Goal: Task Accomplishment & Management: Manage account settings

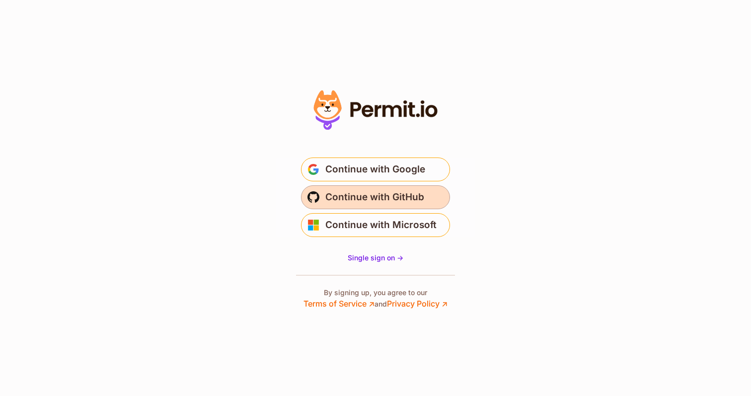
click at [355, 198] on span "Continue with GitHub" at bounding box center [374, 197] width 99 height 16
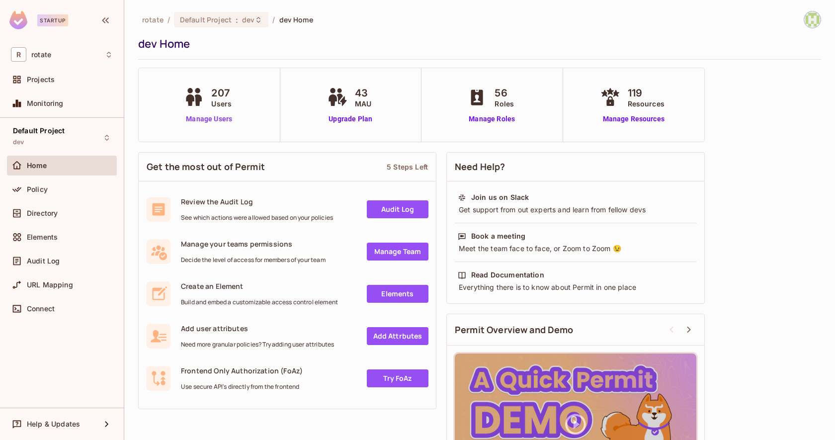
click at [218, 117] on link "Manage Users" at bounding box center [208, 119] width 55 height 10
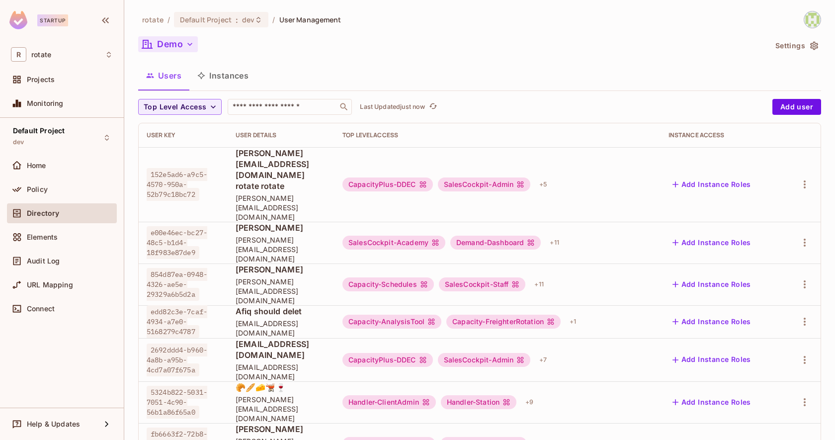
click at [187, 47] on icon "button" at bounding box center [190, 44] width 10 height 10
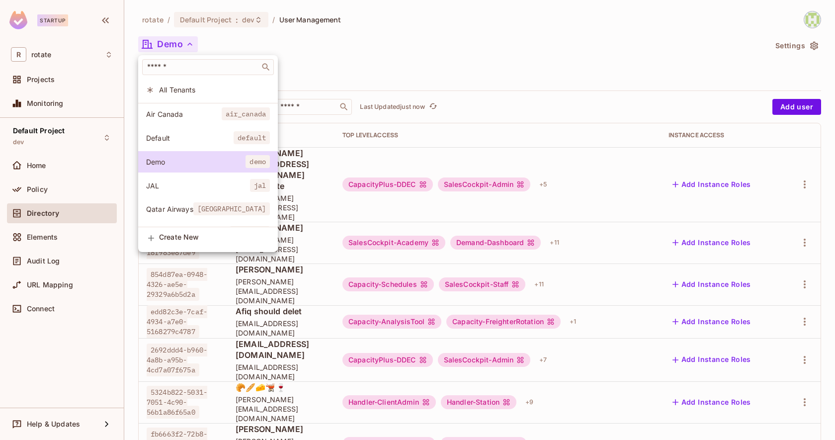
click at [226, 22] on div at bounding box center [417, 220] width 835 height 440
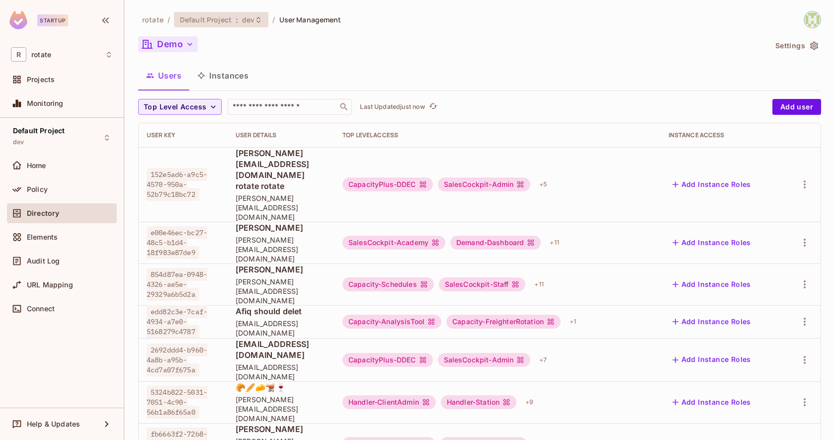
click at [238, 19] on div "Default Project : dev" at bounding box center [215, 19] width 71 height 9
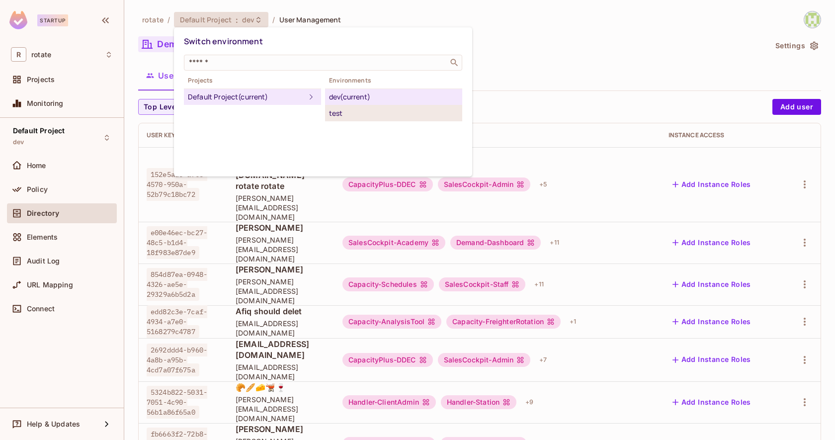
click at [329, 114] on div "test" at bounding box center [393, 113] width 129 height 12
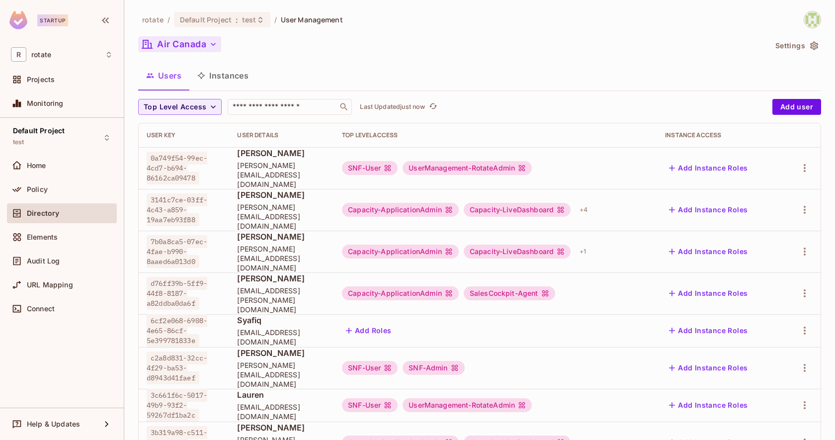
click at [183, 49] on button "Air Canada" at bounding box center [179, 44] width 83 height 16
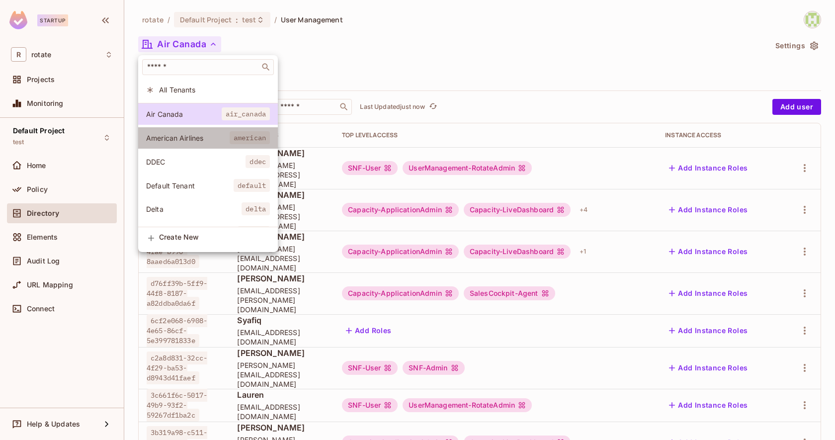
click at [201, 132] on li "American Airlines american" at bounding box center [208, 137] width 140 height 21
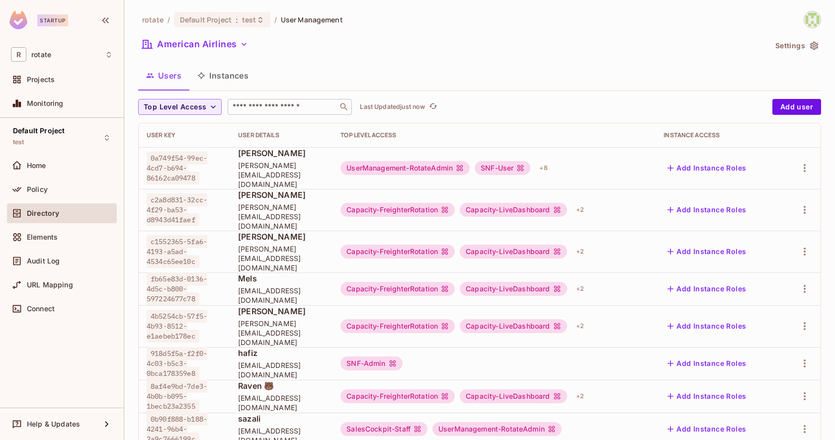
click at [282, 108] on input "text" at bounding box center [283, 107] width 104 height 10
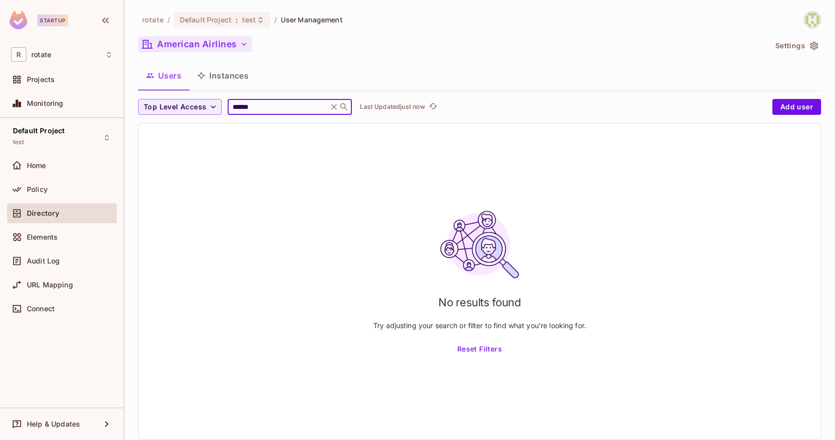
type input "******"
click at [226, 48] on button "American Airlines" at bounding box center [195, 44] width 114 height 16
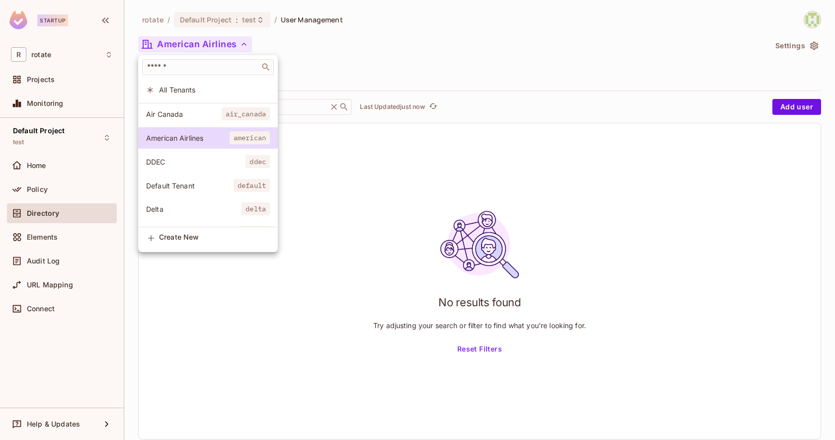
click at [218, 89] on span "All Tenants" at bounding box center [214, 89] width 111 height 9
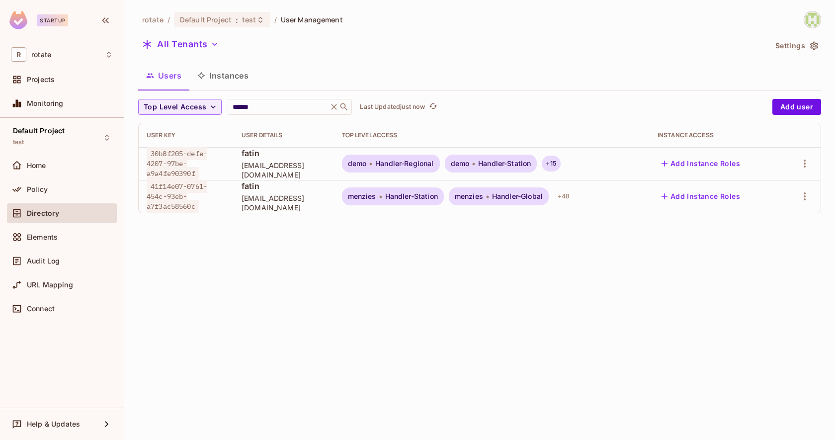
click at [558, 163] on div "+ 15" at bounding box center [551, 164] width 18 height 16
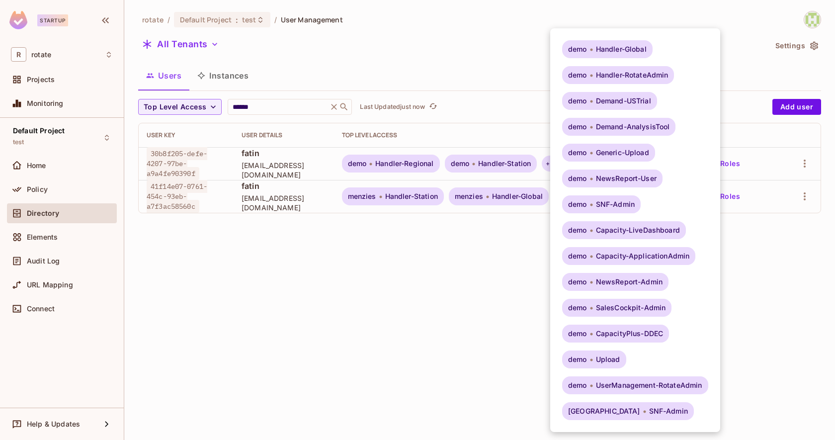
click at [511, 268] on div at bounding box center [417, 220] width 835 height 440
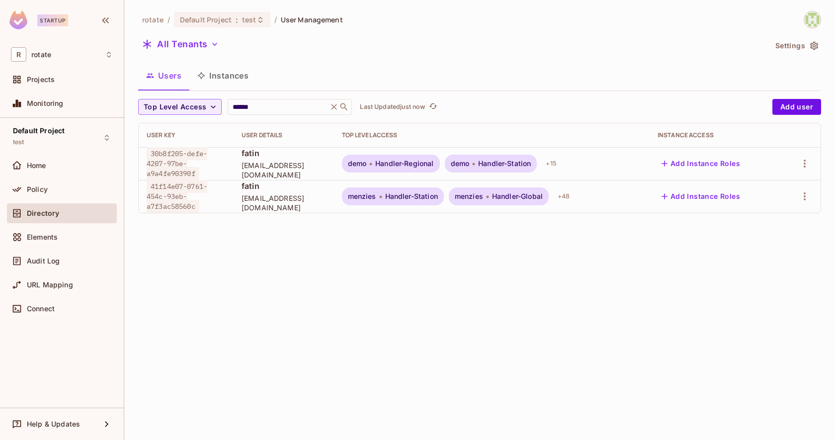
click at [576, 204] on div "menzies Handler-Station menzies Handler-Global + 48" at bounding box center [492, 196] width 300 height 18
click at [697, 192] on button "Add Instance Roles" at bounding box center [700, 196] width 86 height 16
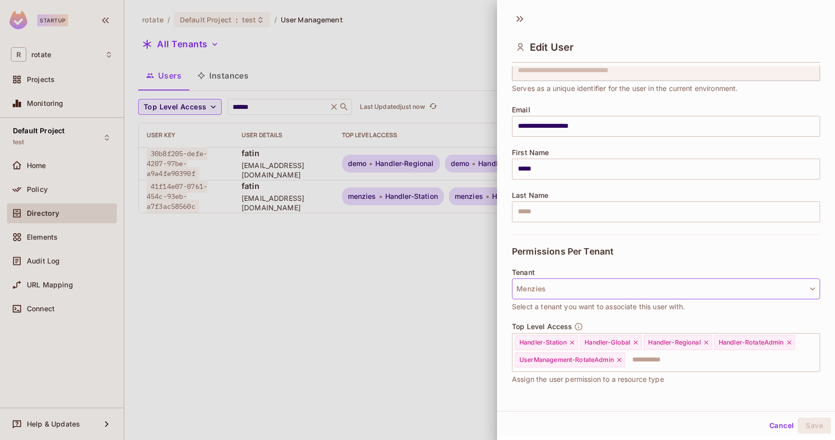
scroll to position [45, 0]
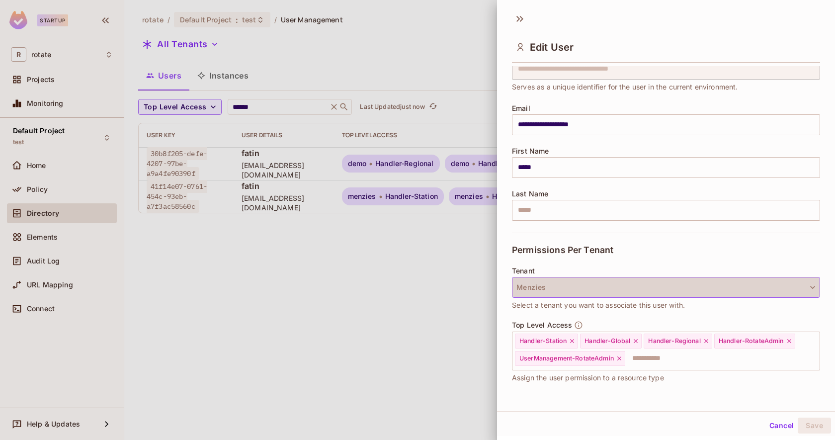
click at [638, 290] on button "Menzies" at bounding box center [666, 287] width 308 height 21
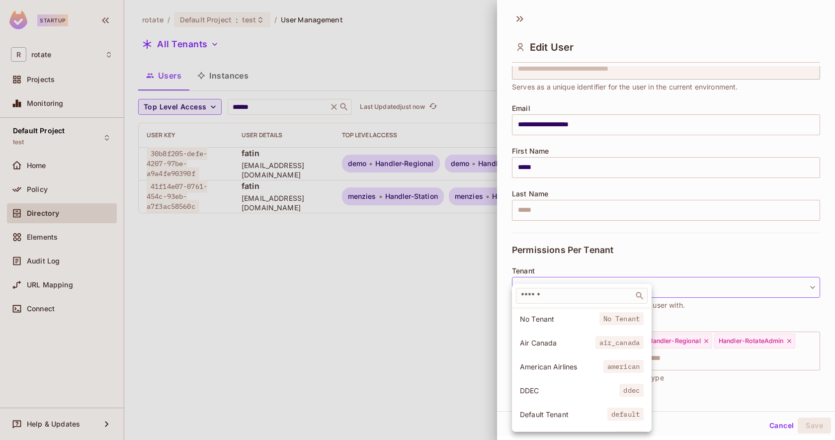
click at [595, 367] on span "American Airlines" at bounding box center [561, 366] width 83 height 9
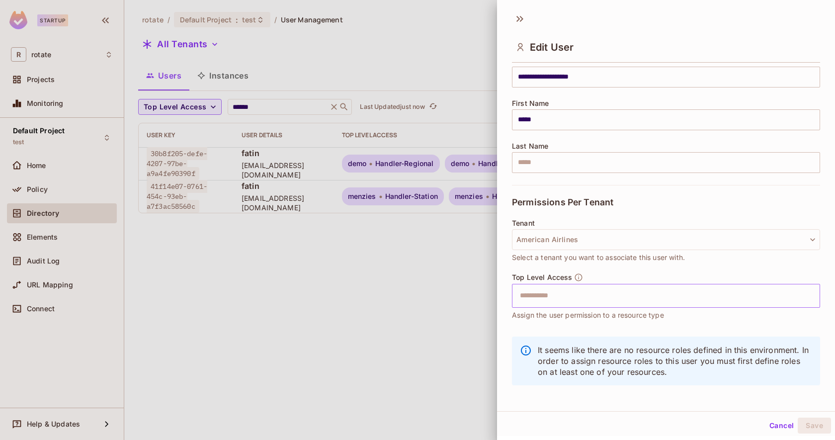
scroll to position [96, 0]
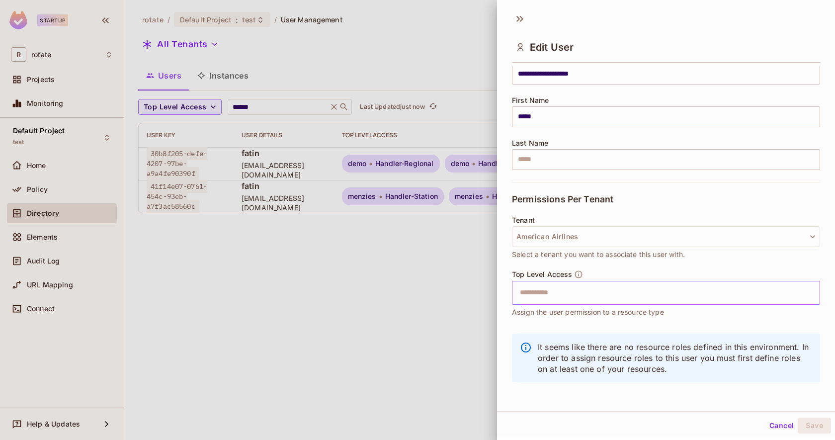
click at [555, 288] on input "text" at bounding box center [657, 293] width 287 height 20
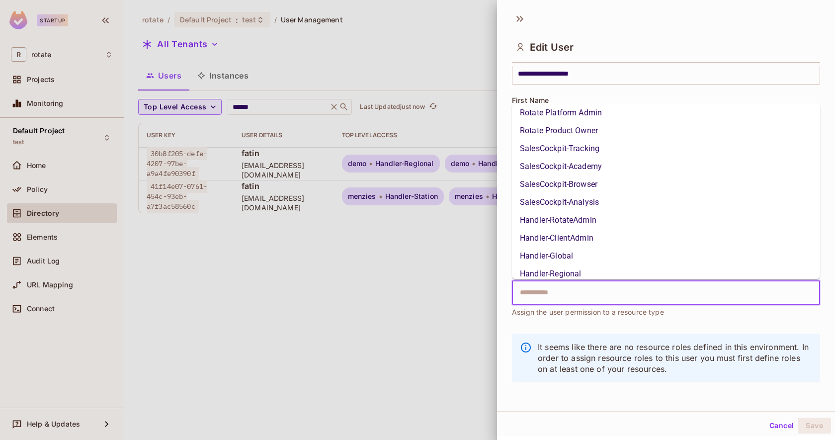
scroll to position [0, 0]
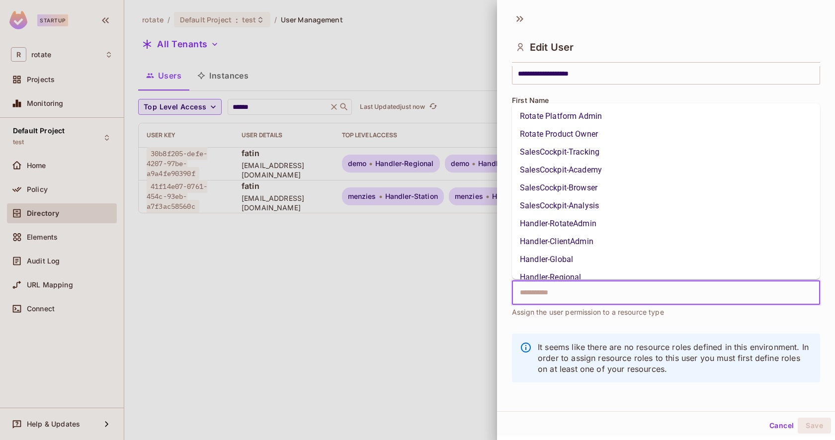
click at [549, 153] on li "SalesCockpit-Tracking" at bounding box center [666, 152] width 308 height 18
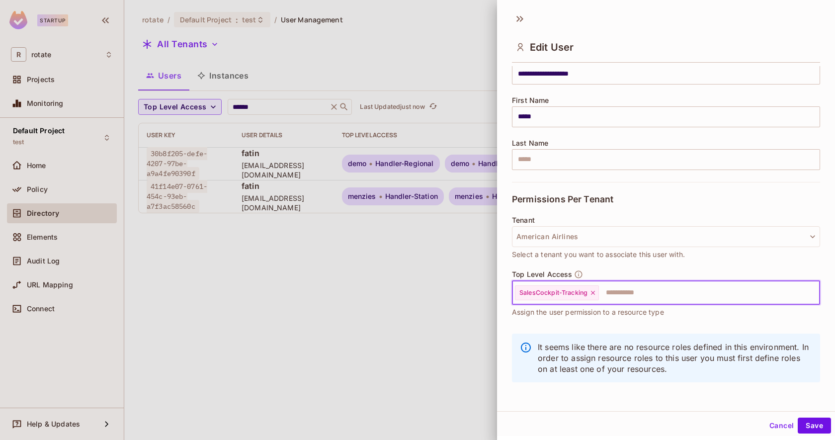
click at [622, 295] on input "text" at bounding box center [700, 293] width 201 height 20
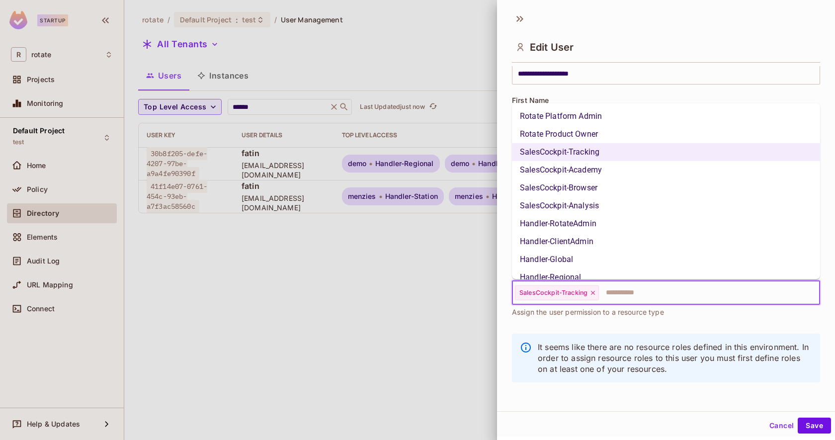
click at [560, 169] on li "SalesCockpit-Academy" at bounding box center [666, 170] width 308 height 18
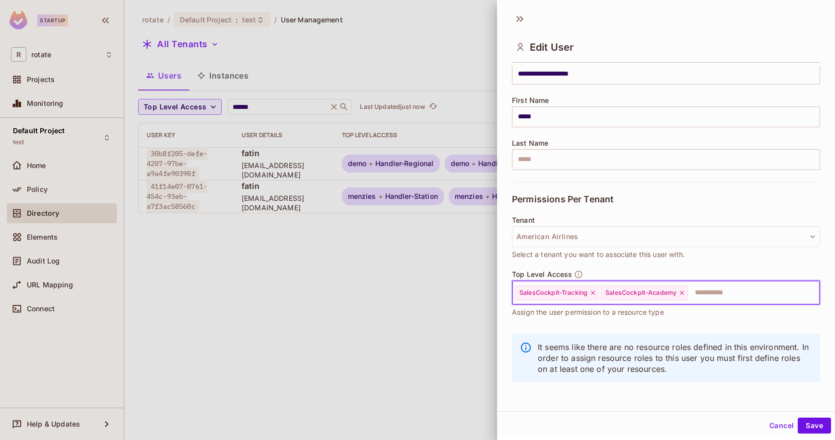
click at [698, 296] on input "text" at bounding box center [745, 293] width 112 height 20
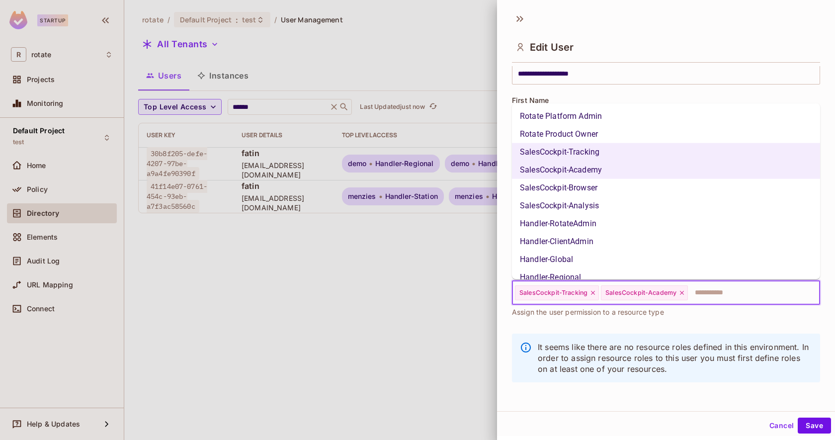
click at [585, 185] on li "SalesCockpit-Browser" at bounding box center [666, 188] width 308 height 18
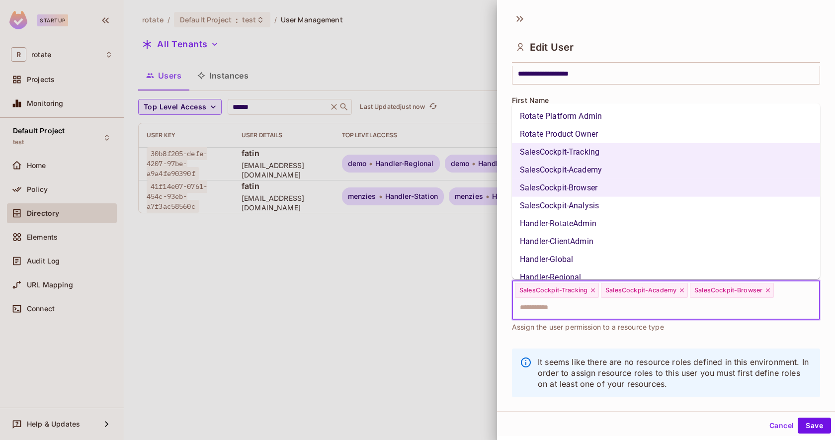
click at [778, 298] on input "text" at bounding box center [657, 308] width 287 height 20
click at [595, 206] on li "SalesCockpit-Analysis" at bounding box center [666, 206] width 308 height 18
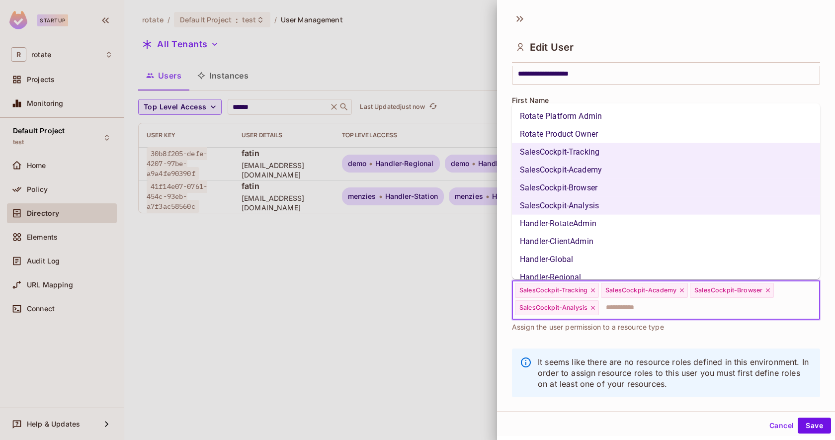
click at [694, 307] on input "text" at bounding box center [700, 308] width 201 height 20
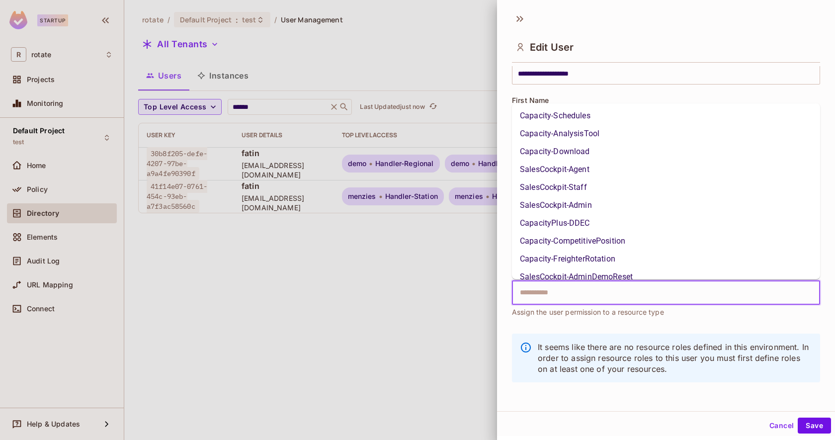
scroll to position [371, 0]
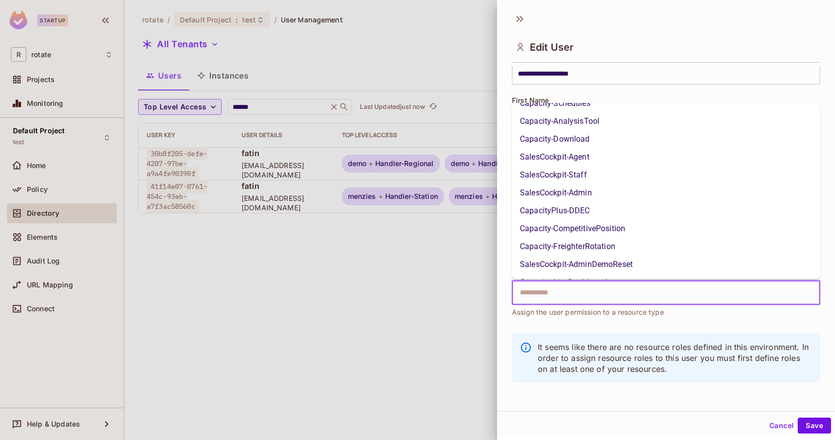
click at [579, 190] on li "SalesCockpit-Admin" at bounding box center [666, 193] width 308 height 18
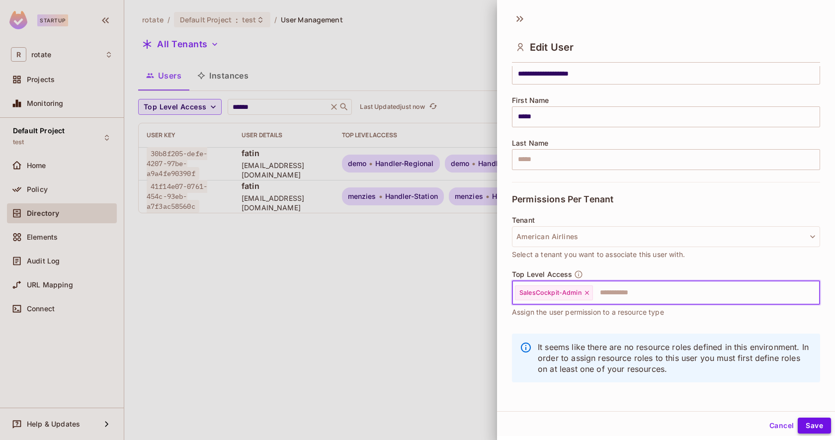
click at [813, 425] on button "Save" at bounding box center [813, 425] width 33 height 16
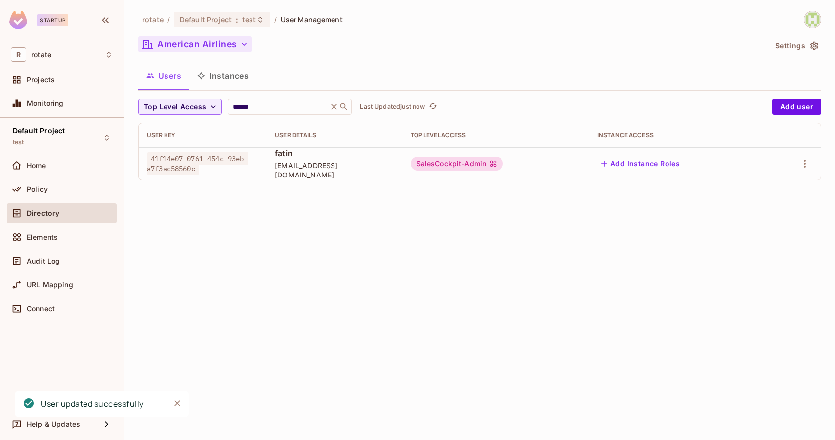
click at [206, 44] on button "American Airlines" at bounding box center [195, 44] width 114 height 16
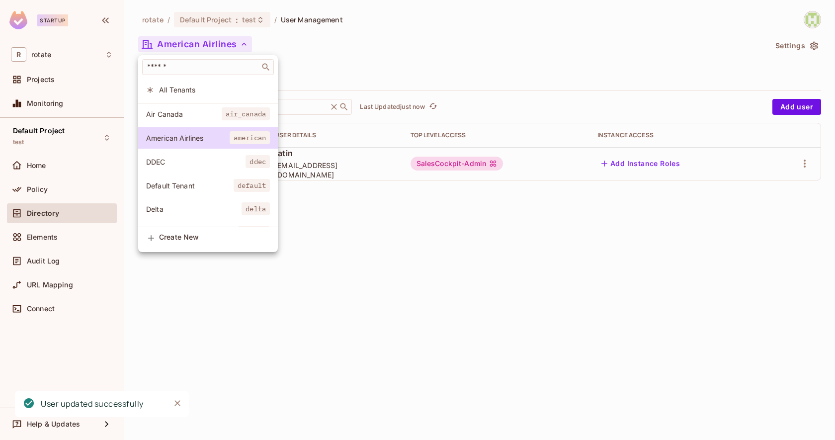
click at [209, 90] on span "All Tenants" at bounding box center [214, 89] width 111 height 9
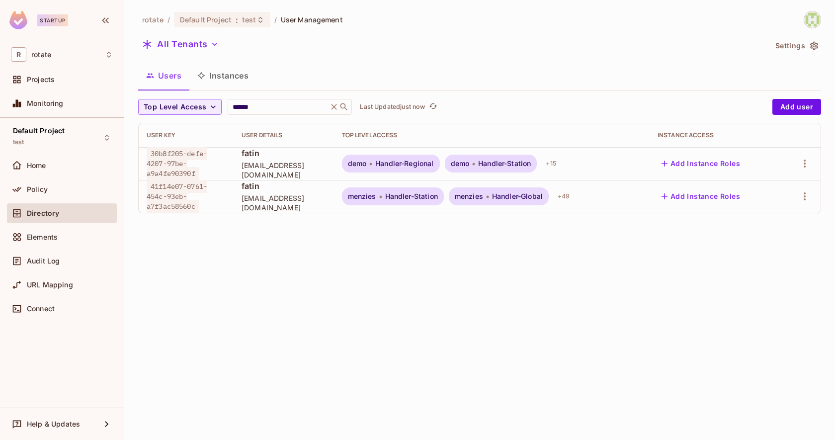
click at [707, 164] on button "Add Instance Roles" at bounding box center [700, 164] width 86 height 16
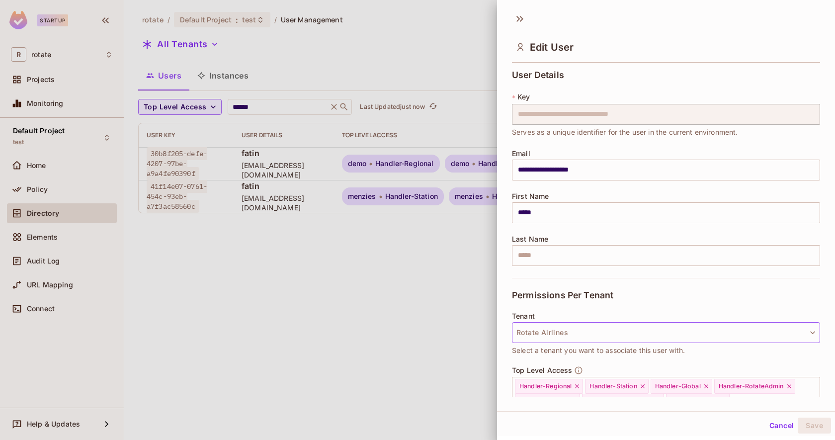
click at [602, 331] on button "Rotate Airlines" at bounding box center [666, 332] width 308 height 21
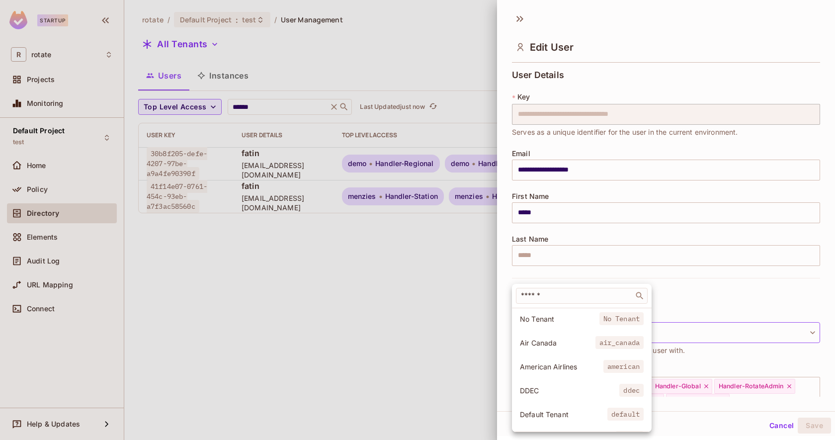
click at [571, 363] on span "American Airlines" at bounding box center [561, 366] width 83 height 9
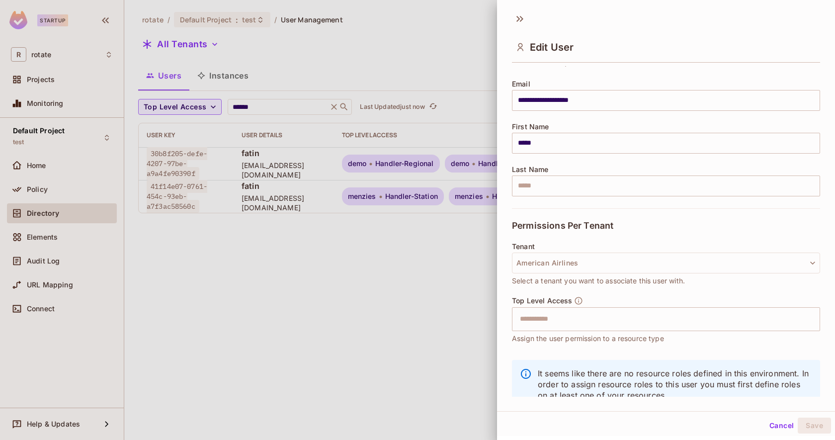
scroll to position [80, 0]
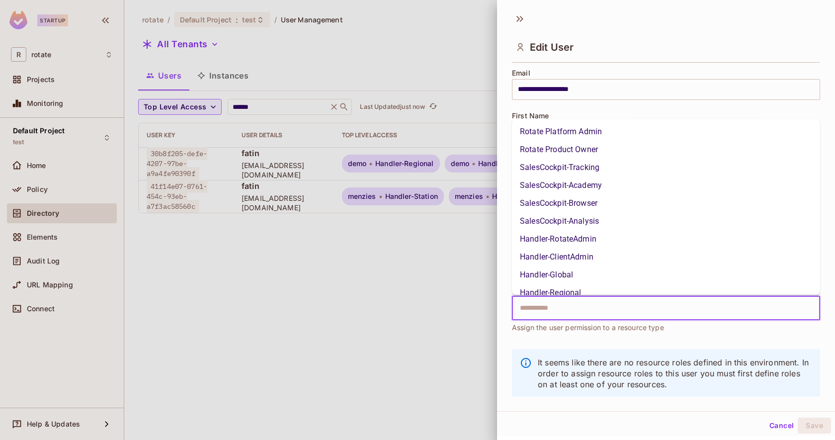
click at [606, 303] on input "text" at bounding box center [657, 308] width 287 height 20
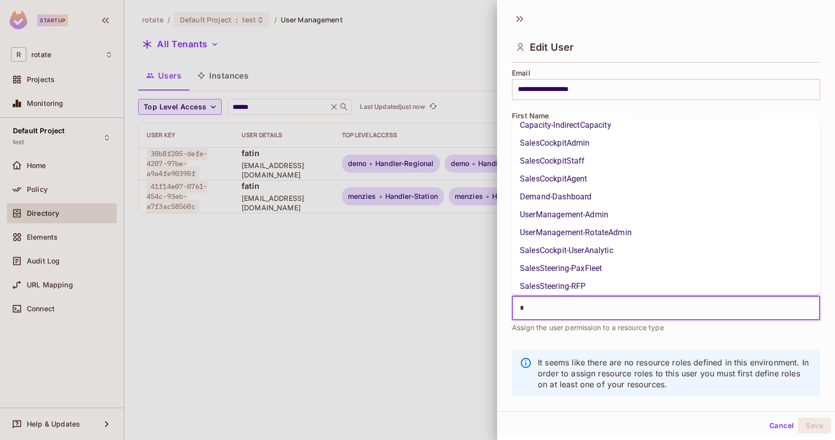
scroll to position [0, 0]
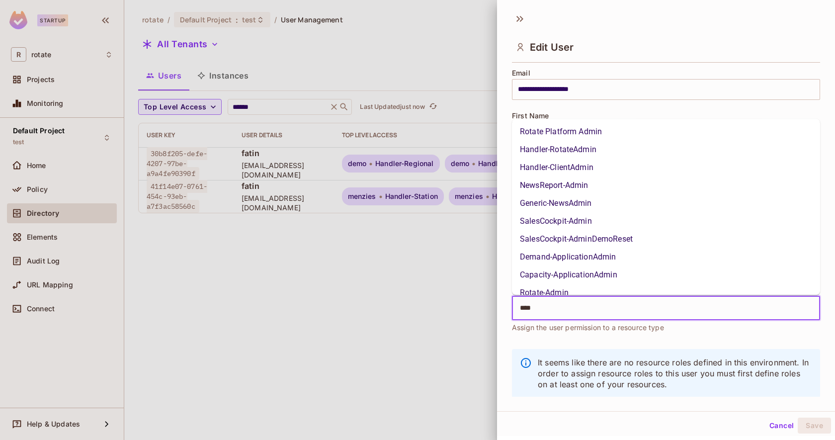
type input "*****"
click at [579, 225] on li "SalesCockpit-Admin" at bounding box center [666, 221] width 308 height 18
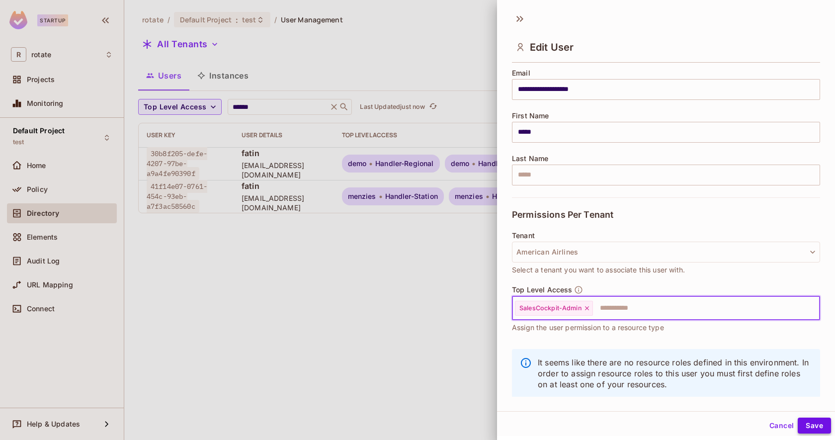
click at [816, 424] on button "Save" at bounding box center [813, 425] width 33 height 16
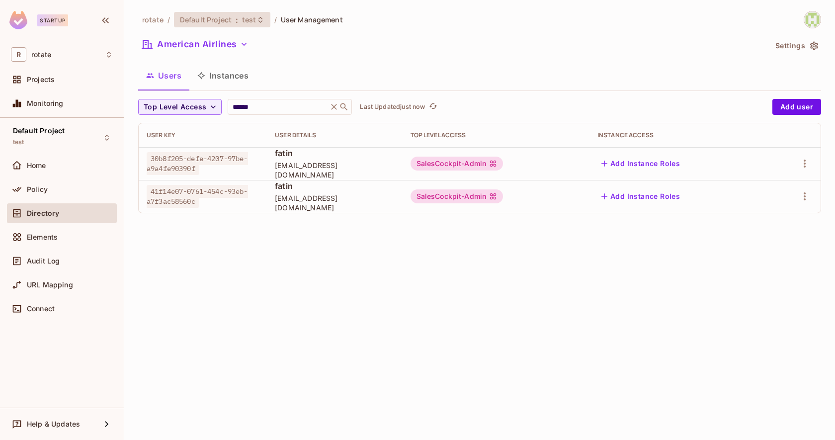
click at [235, 18] on span ":" at bounding box center [236, 20] width 3 height 8
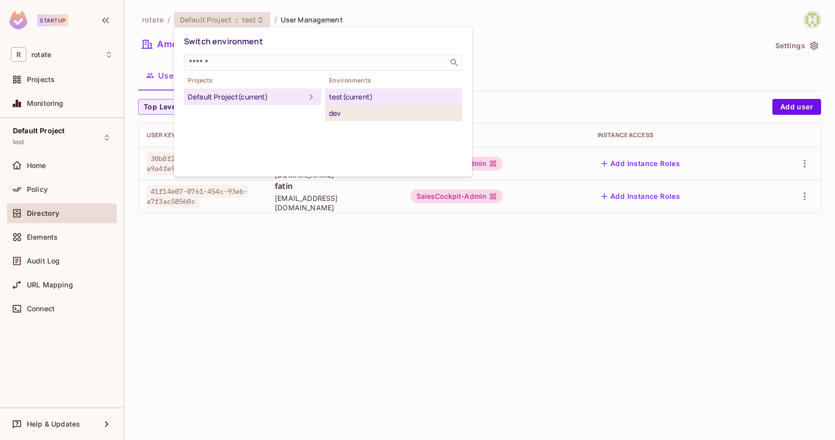
click at [358, 112] on div "dev" at bounding box center [393, 113] width 129 height 12
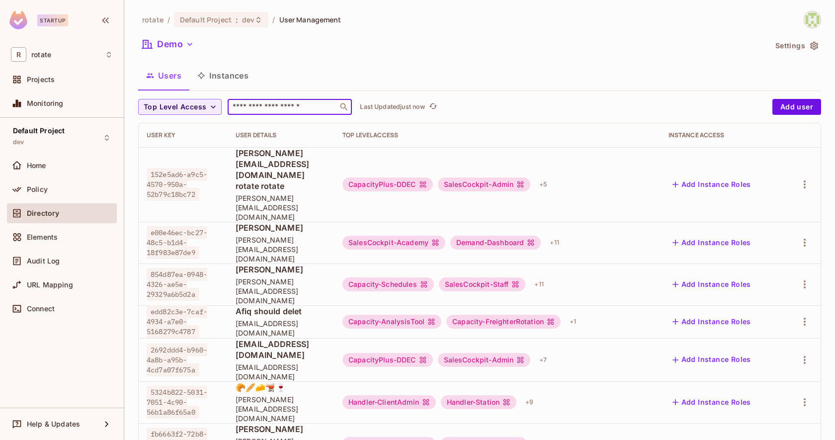
click at [260, 105] on input "text" at bounding box center [283, 107] width 104 height 10
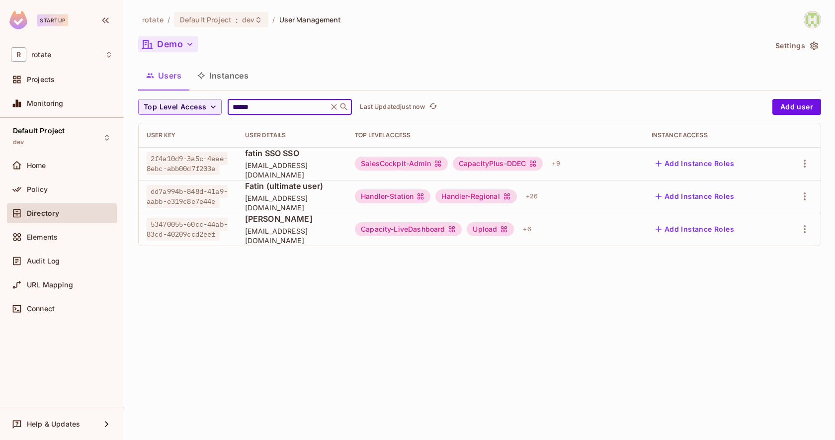
type input "******"
click at [178, 43] on button "Demo" at bounding box center [168, 44] width 60 height 16
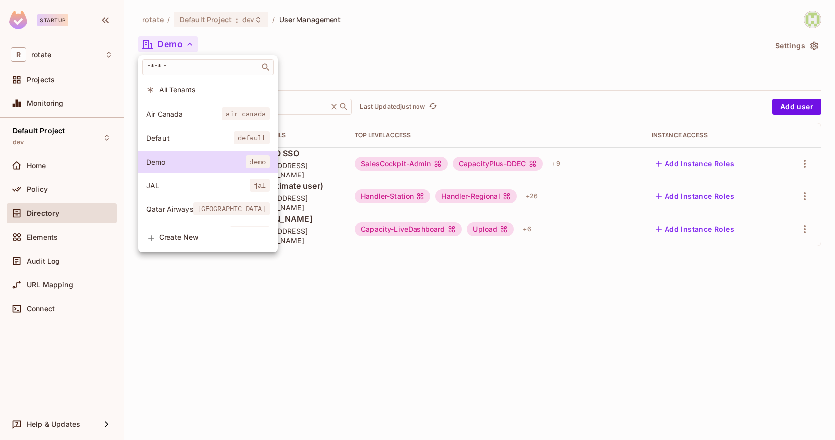
click at [188, 92] on span "All Tenants" at bounding box center [214, 89] width 111 height 9
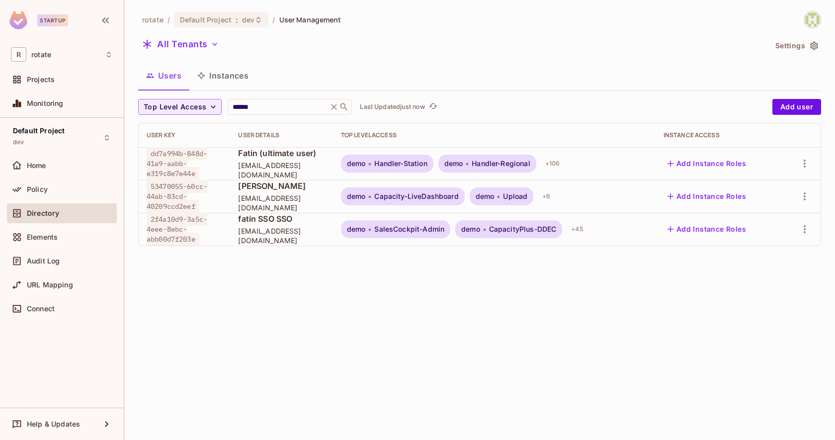
click at [725, 161] on button "Add Instance Roles" at bounding box center [706, 164] width 86 height 16
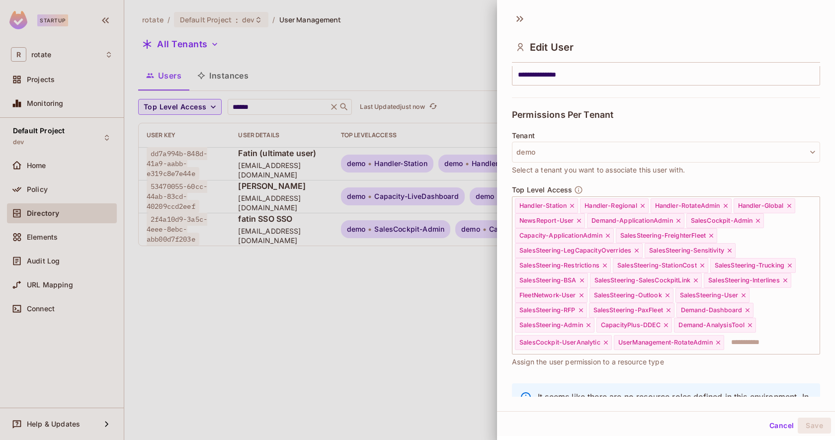
scroll to position [230, 0]
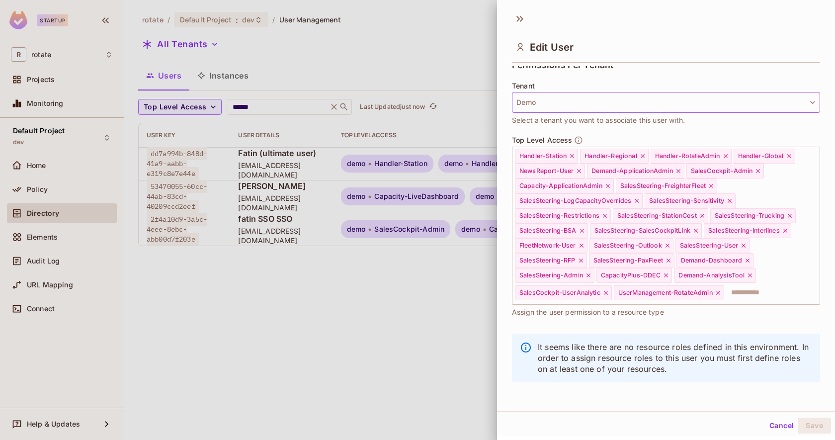
click at [564, 101] on button "Demo" at bounding box center [666, 102] width 308 height 21
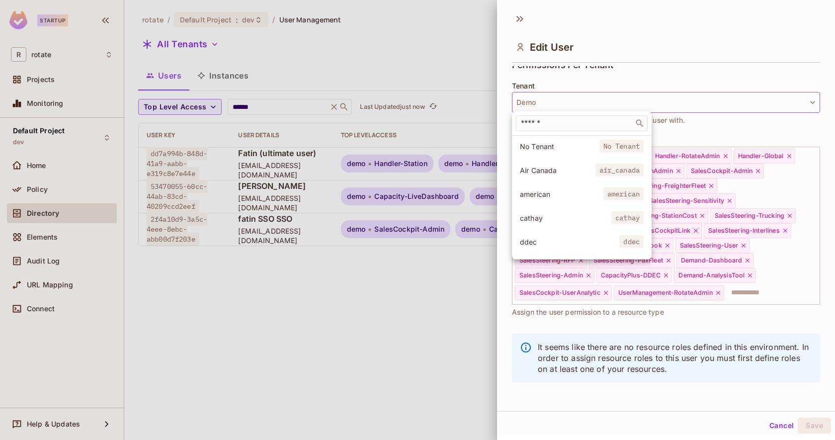
click at [560, 189] on span "american" at bounding box center [561, 193] width 83 height 9
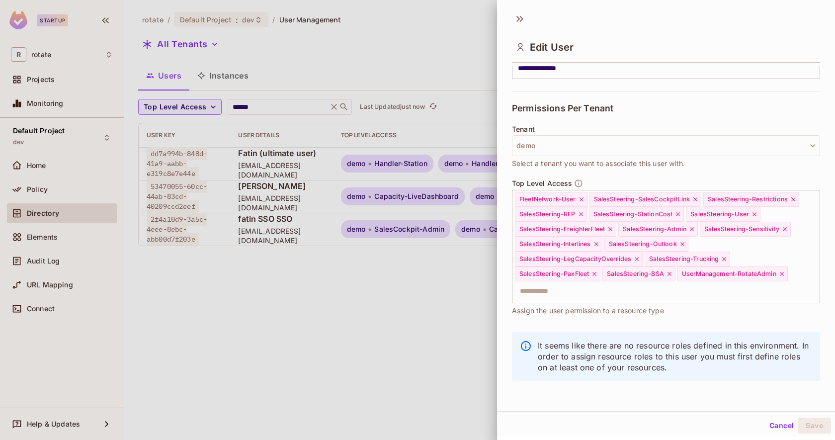
scroll to position [185, 0]
click at [618, 290] on input "text" at bounding box center [657, 293] width 287 height 20
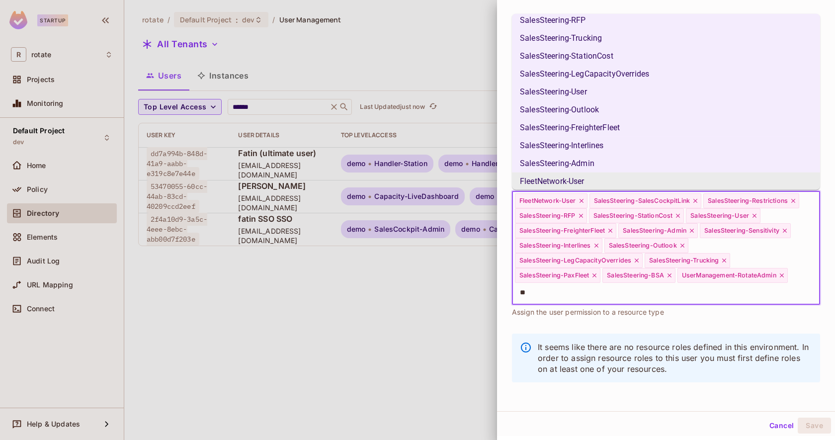
scroll to position [0, 0]
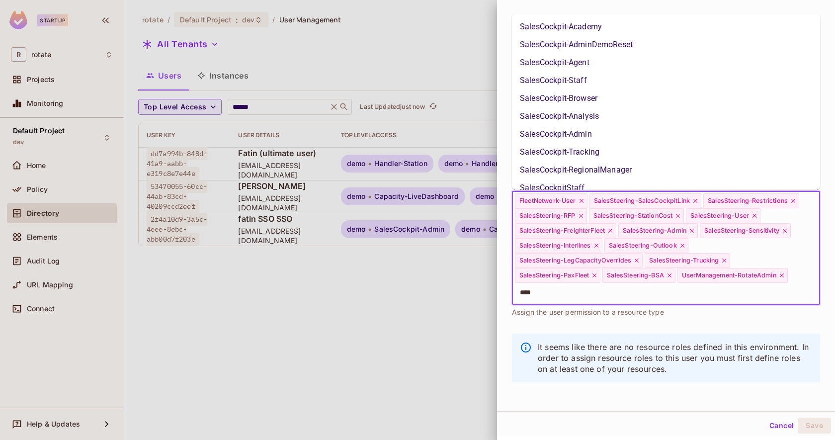
type input "*****"
click at [611, 132] on li "SalesCockpit-Admin" at bounding box center [666, 134] width 308 height 18
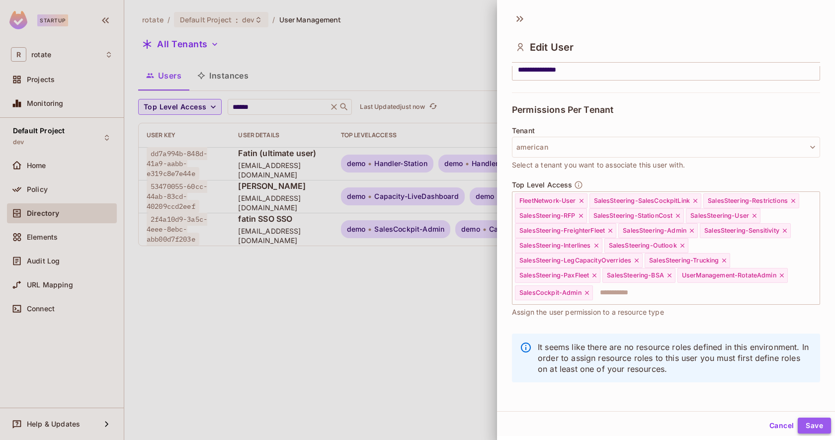
click at [815, 422] on button "Save" at bounding box center [813, 425] width 33 height 16
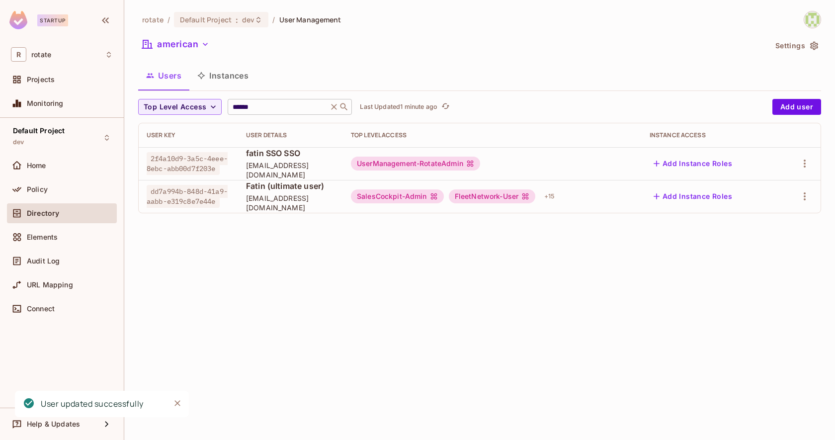
click at [261, 108] on input "******" at bounding box center [278, 107] width 94 height 10
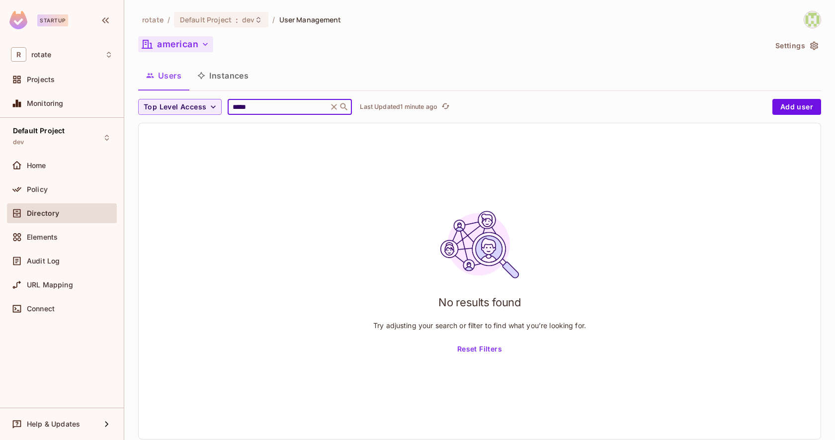
type input "*****"
click at [201, 47] on icon "button" at bounding box center [205, 44] width 10 height 10
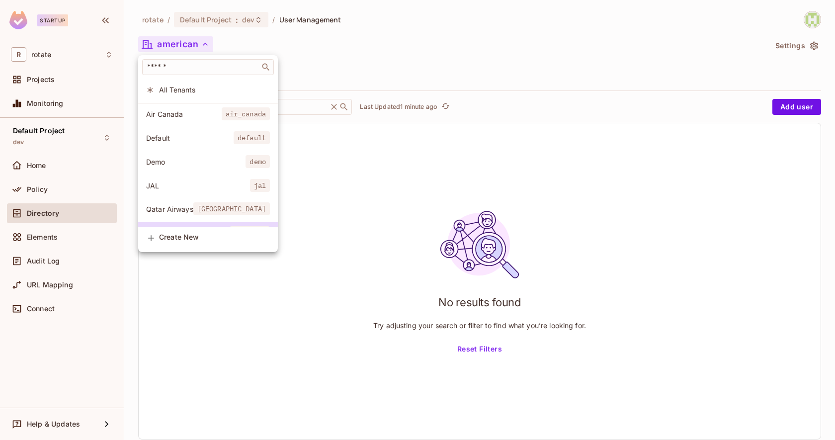
click at [196, 90] on span "All Tenants" at bounding box center [214, 89] width 111 height 9
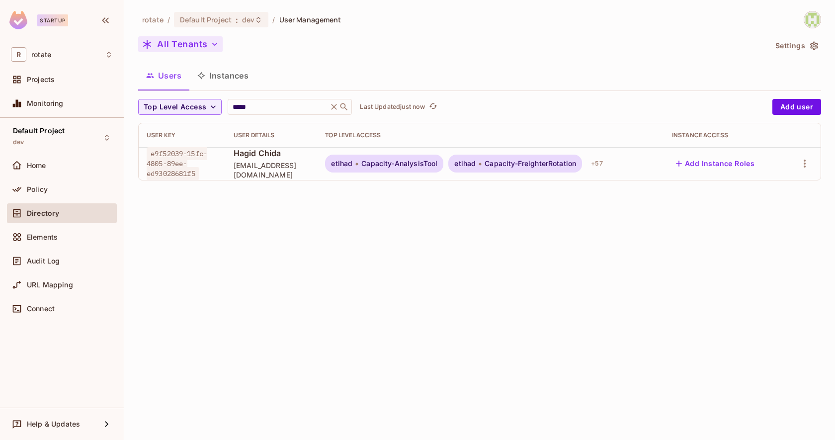
click at [705, 163] on button "Add Instance Roles" at bounding box center [715, 164] width 86 height 16
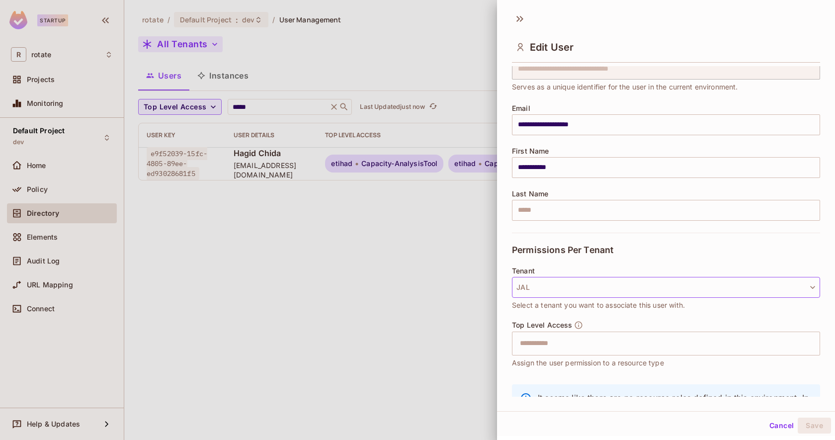
scroll to position [57, 0]
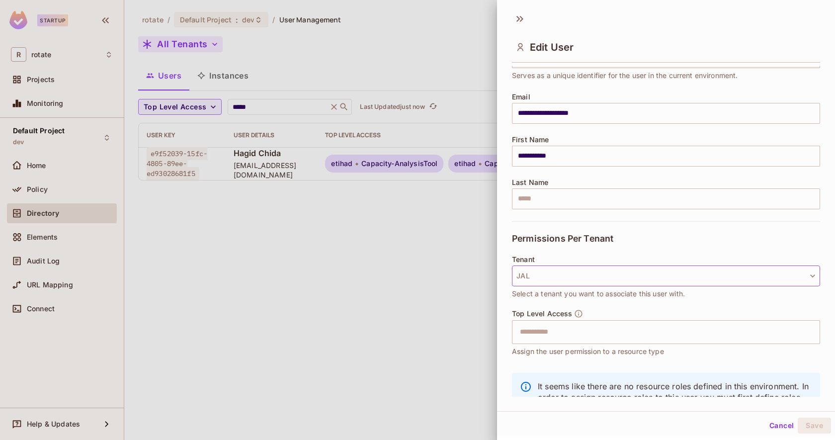
click at [578, 272] on button "JAL" at bounding box center [666, 275] width 308 height 21
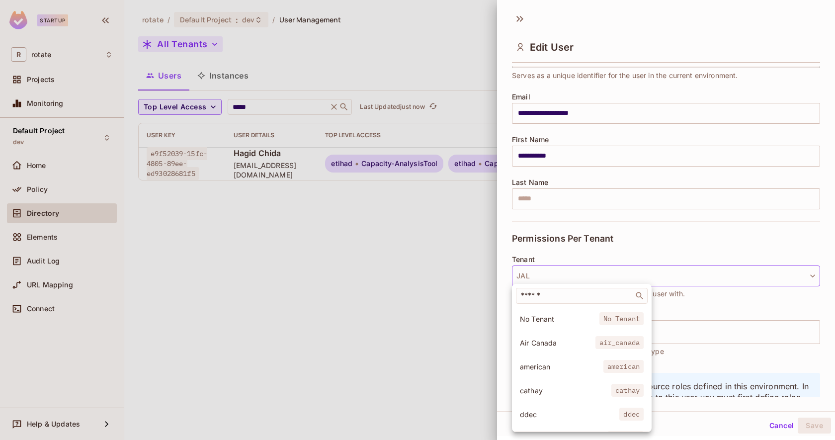
click at [565, 365] on span "american" at bounding box center [561, 366] width 83 height 9
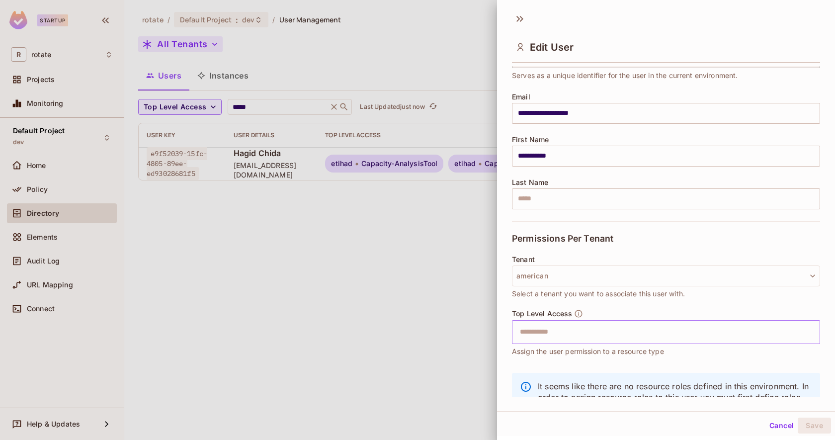
click at [582, 328] on input "text" at bounding box center [657, 332] width 287 height 20
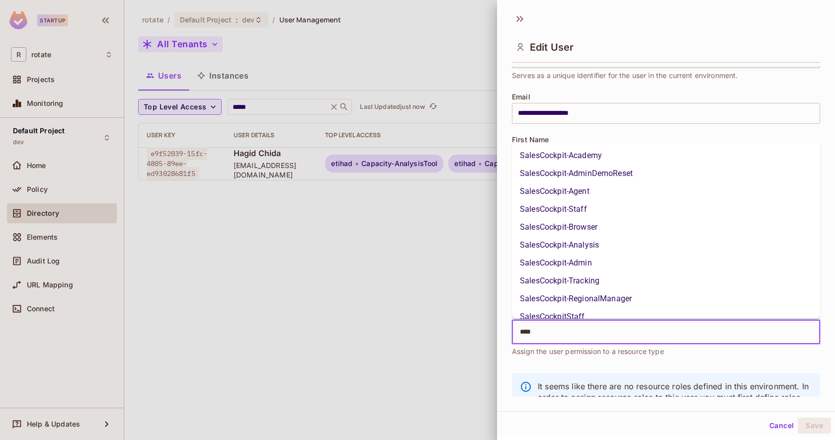
type input "*****"
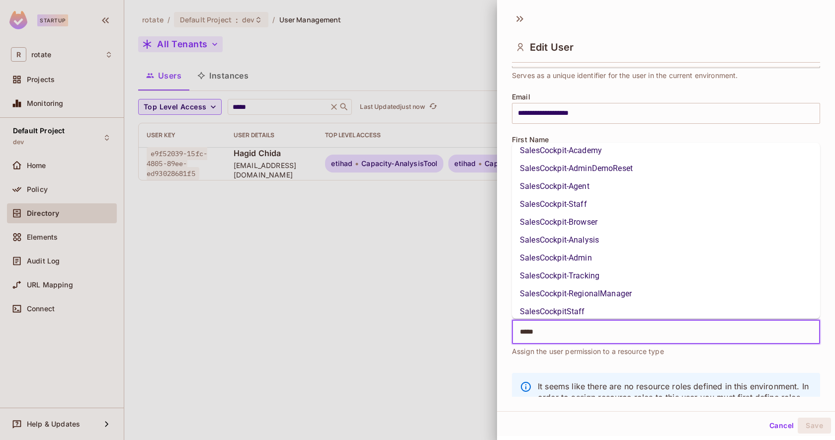
scroll to position [0, 0]
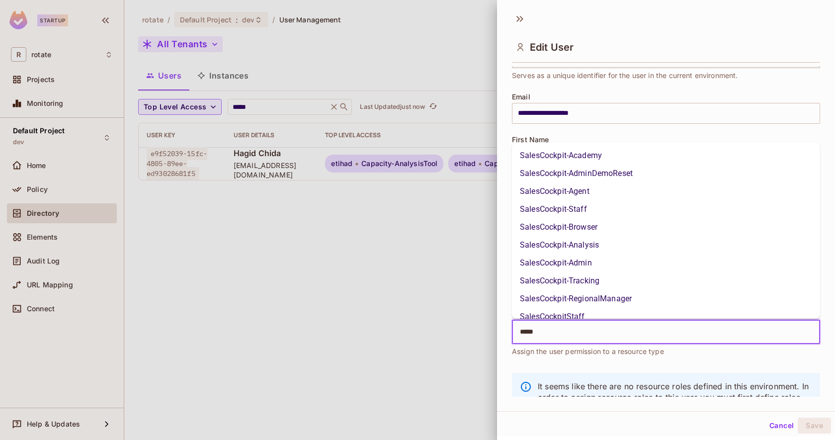
click at [575, 262] on li "SalesCockpit-Admin" at bounding box center [666, 263] width 308 height 18
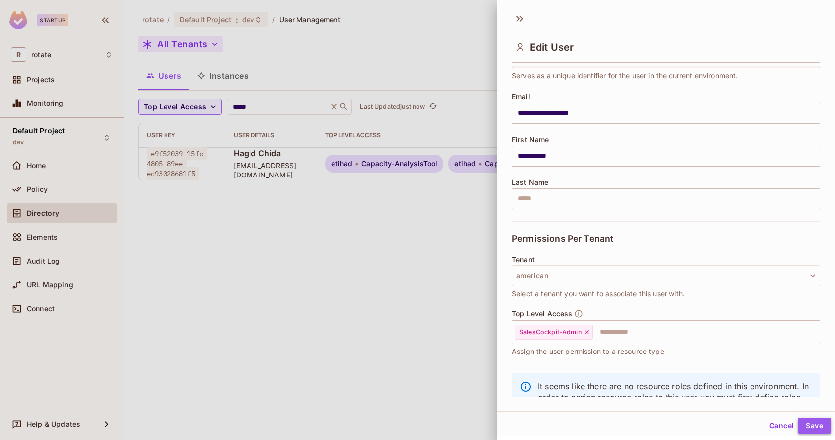
click at [815, 430] on button "Save" at bounding box center [813, 425] width 33 height 16
